Goal: Task Accomplishment & Management: Use online tool/utility

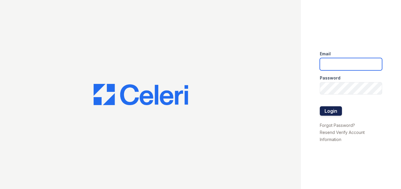
type input "[PERSON_NAME][DOMAIN_NAME][EMAIL_ADDRESS][DOMAIN_NAME]"
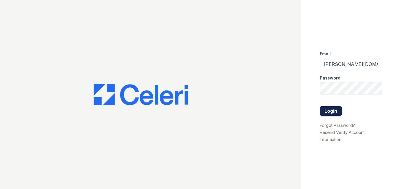
click at [328, 108] on button "Login" at bounding box center [330, 110] width 22 height 9
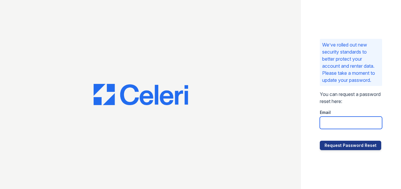
click at [354, 124] on input "email" at bounding box center [350, 123] width 63 height 12
type input "mccallum.pm@cafmanagement.com"
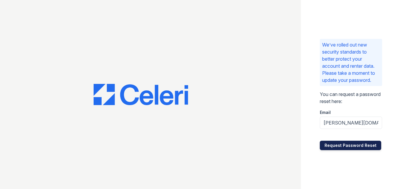
click at [344, 147] on button "Request Password Reset" at bounding box center [349, 145] width 61 height 9
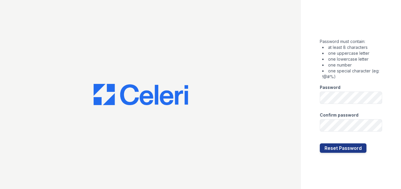
click at [309, 98] on div "Password must contain: at least 8 characters one uppercase letter one lowercase…" at bounding box center [351, 94] width 100 height 189
click at [339, 143] on div at bounding box center [350, 138] width 63 height 12
click at [337, 147] on button "Reset Password" at bounding box center [342, 148] width 47 height 9
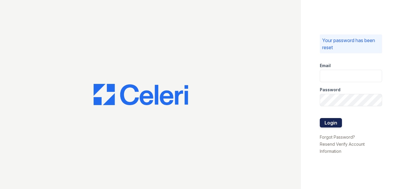
type input "[PERSON_NAME][DOMAIN_NAME][EMAIL_ADDRESS][DOMAIN_NAME]"
click at [331, 124] on button "Login" at bounding box center [330, 122] width 22 height 9
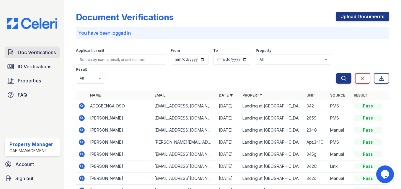
click at [38, 52] on span "Doc Verifications" at bounding box center [37, 52] width 38 height 7
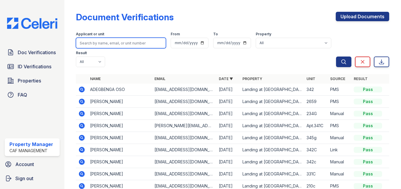
drag, startPoint x: 116, startPoint y: 42, endPoint x: 114, endPoint y: 45, distance: 3.6
click at [115, 43] on input "search" at bounding box center [121, 43] width 90 height 11
type input "[PERSON_NAME]"
click at [336, 57] on button "Search" at bounding box center [343, 62] width 15 height 11
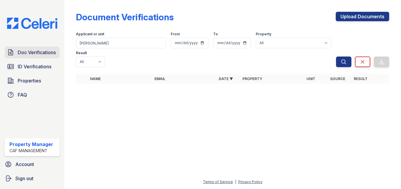
click at [26, 54] on span "Doc Verifications" at bounding box center [37, 52] width 38 height 7
